Goal: Task Accomplishment & Management: Use online tool/utility

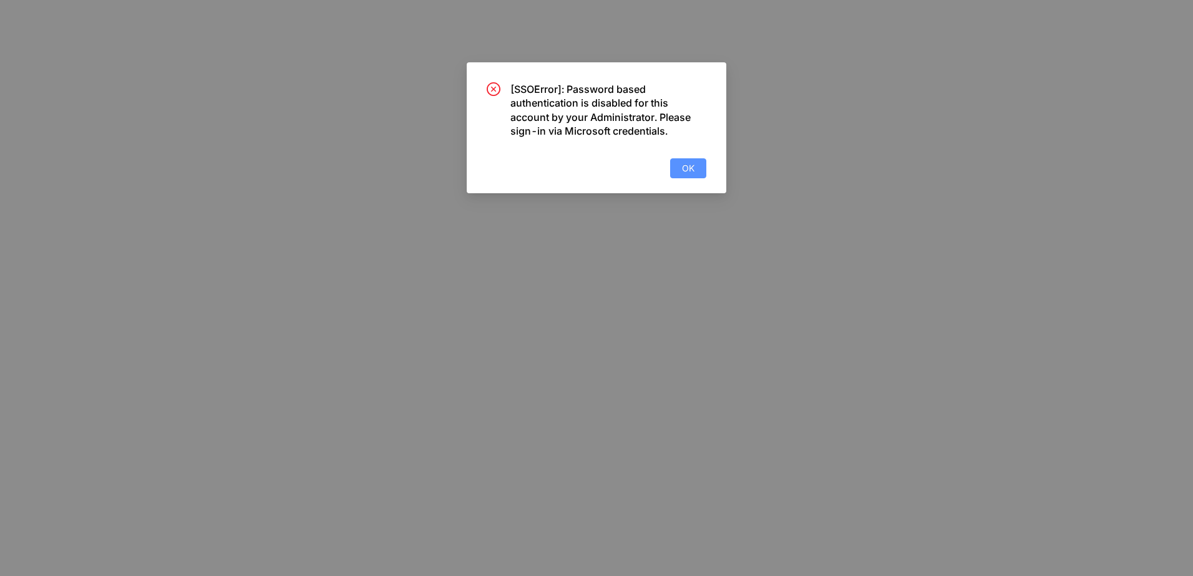
click at [700, 165] on button "OK" at bounding box center [688, 168] width 36 height 20
